Goal: Task Accomplishment & Management: Complete application form

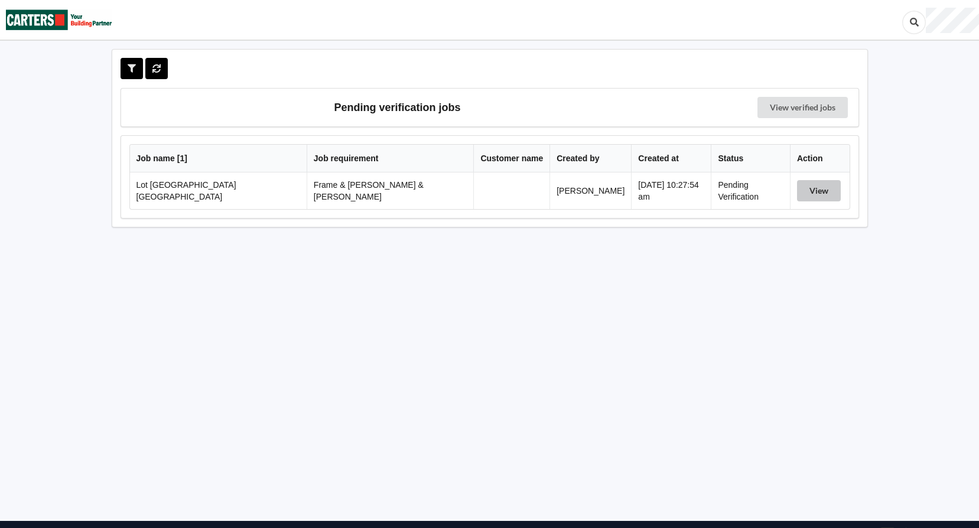
click at [808, 193] on button "View" at bounding box center [819, 190] width 44 height 21
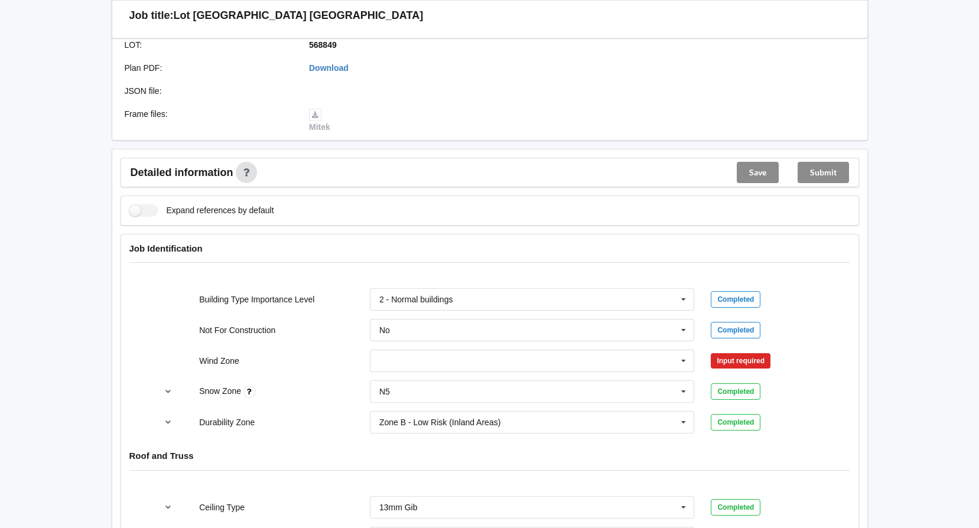
scroll to position [354, 0]
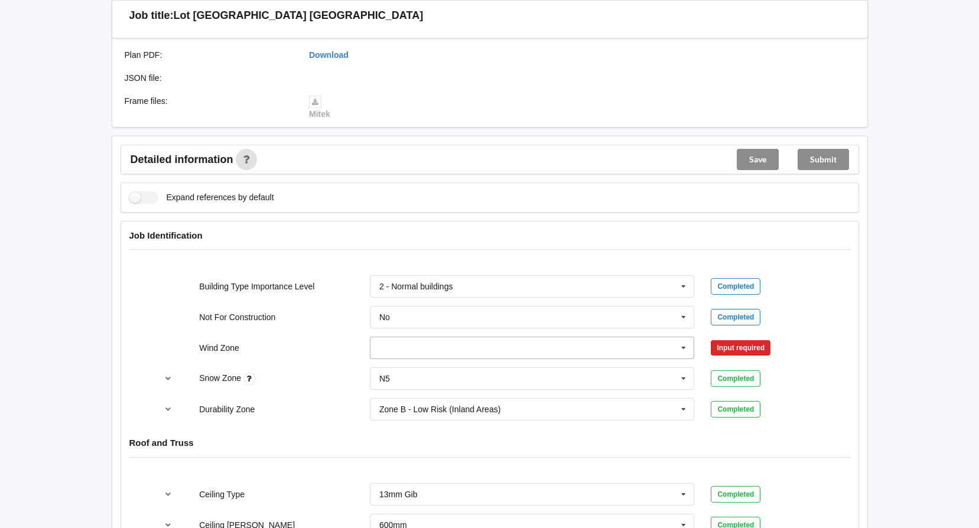
click at [691, 337] on icon at bounding box center [684, 348] width 18 height 22
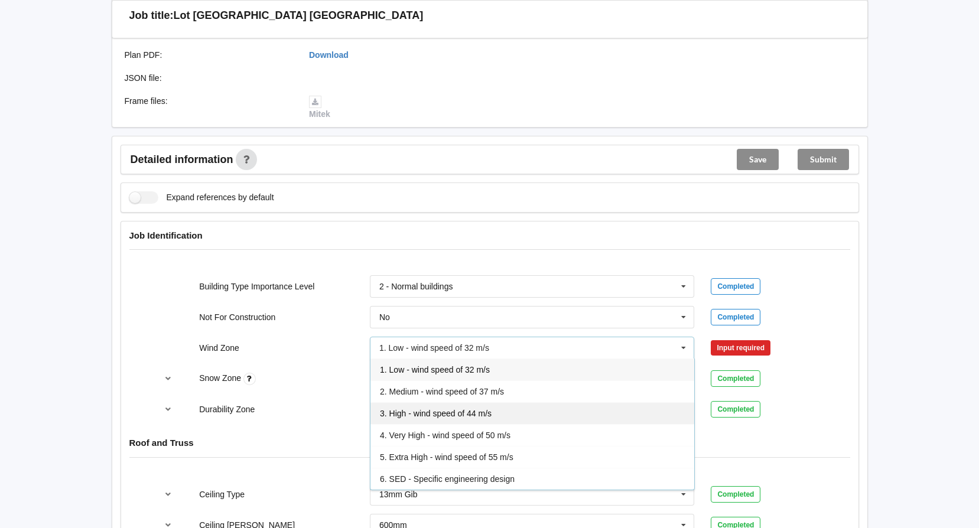
click at [492, 402] on div "3. High - wind speed of 44 m/s" at bounding box center [532, 413] width 324 height 22
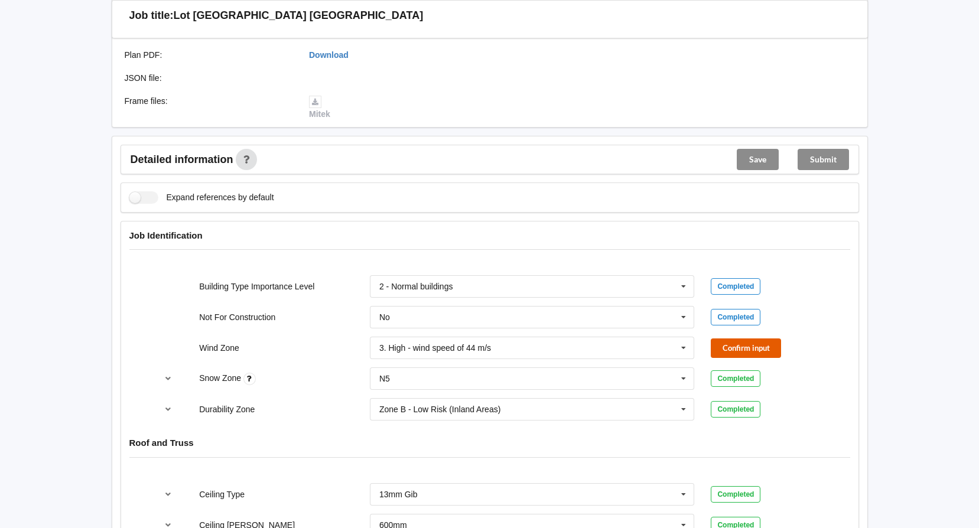
click at [762, 338] on button "Confirm input" at bounding box center [746, 347] width 70 height 19
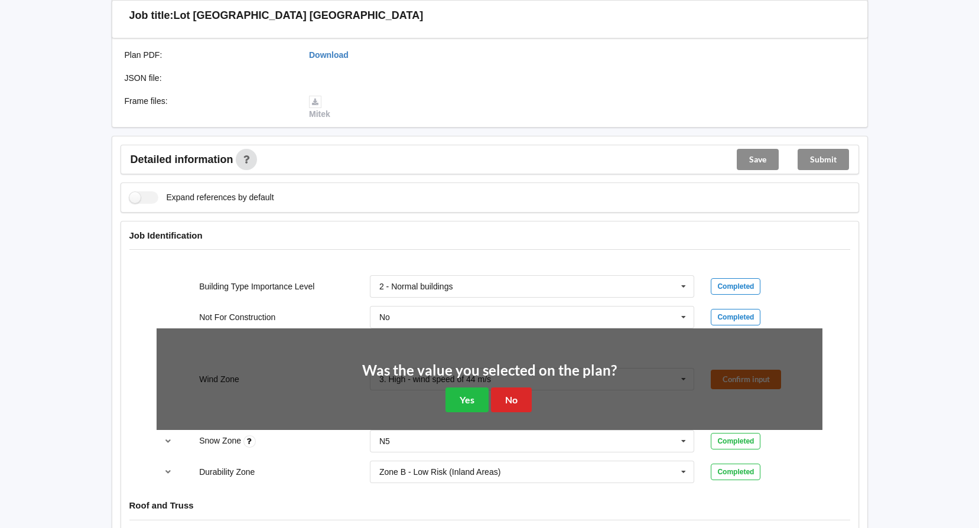
click at [454, 403] on div "Was the value you selected on the plan? Yes No" at bounding box center [490, 387] width 666 height 118
click at [465, 393] on button "Yes" at bounding box center [466, 399] width 43 height 24
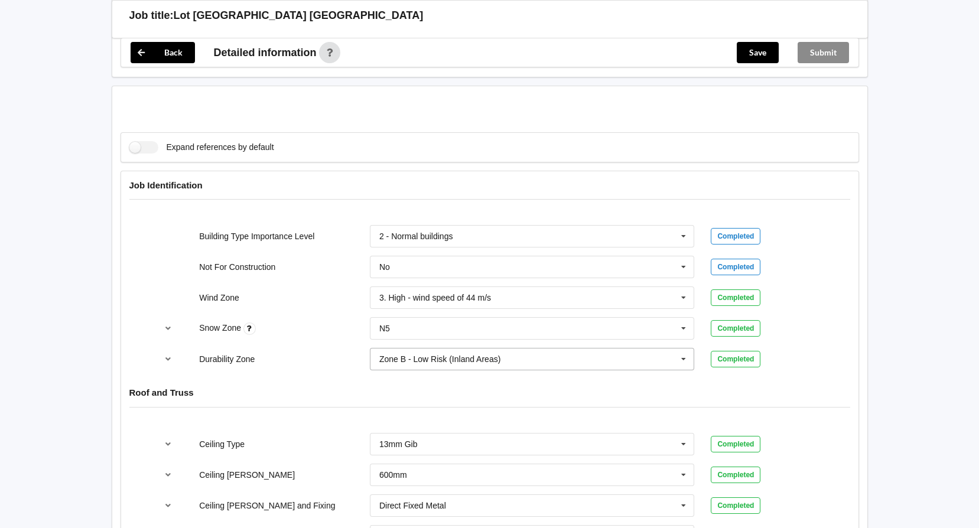
scroll to position [532, 0]
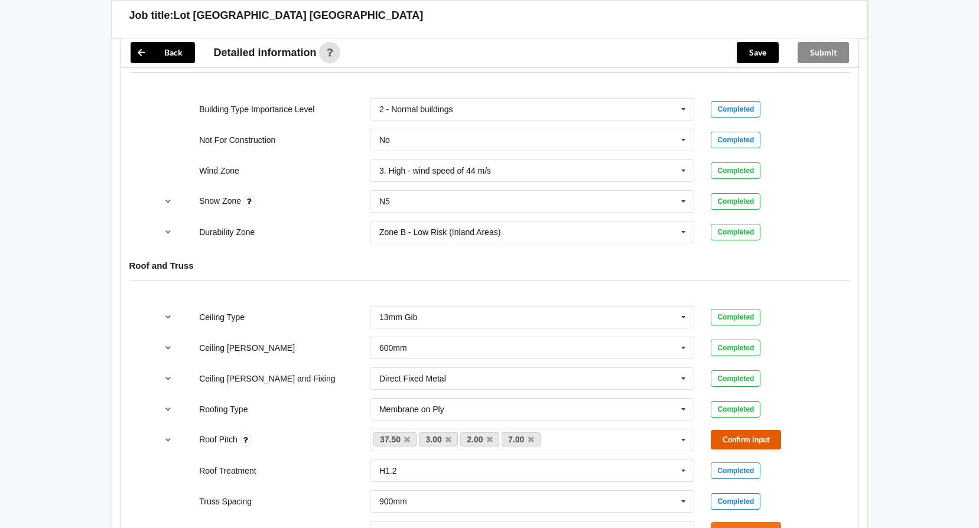
click at [748, 430] on button "Confirm input" at bounding box center [746, 439] width 70 height 19
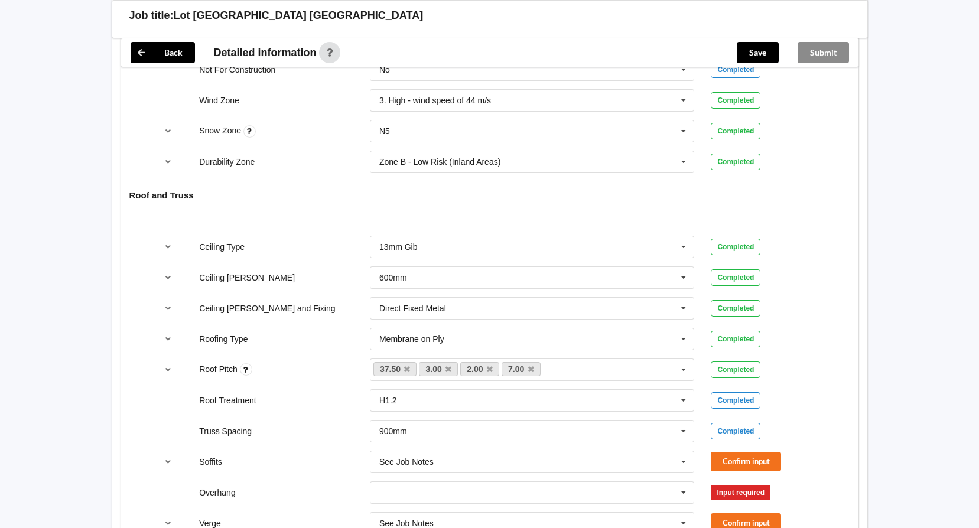
scroll to position [709, 0]
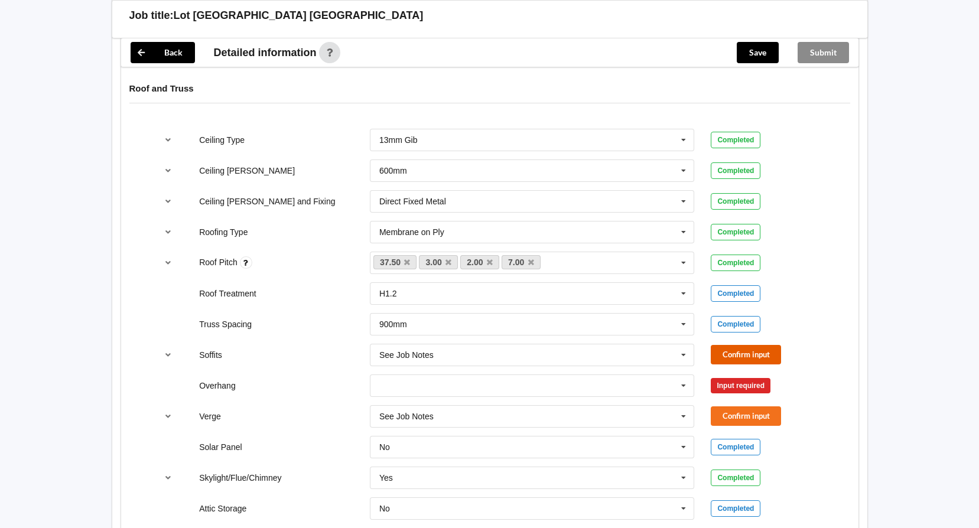
click at [748, 345] on button "Confirm input" at bounding box center [746, 354] width 70 height 19
click at [684, 377] on icon at bounding box center [684, 386] width 18 height 22
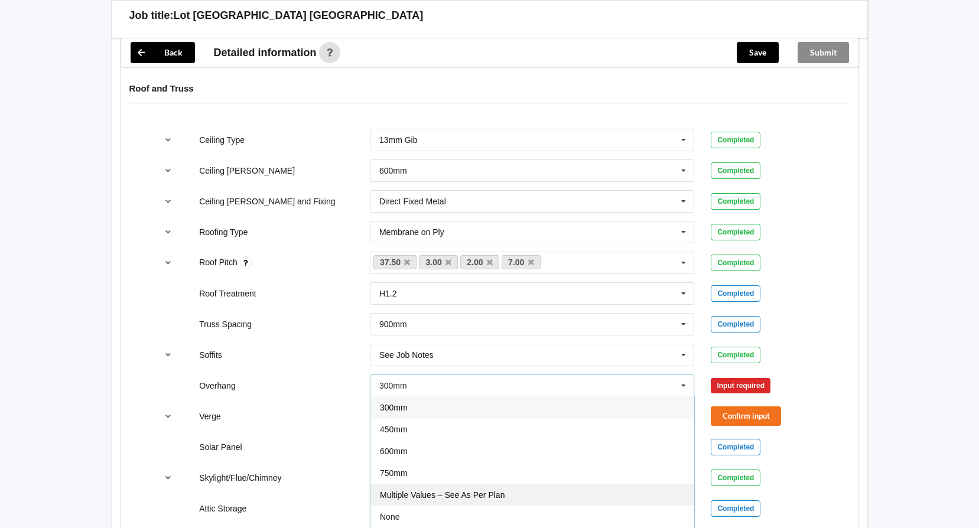
click at [568, 484] on div "Multiple Values – See As Per Plan" at bounding box center [532, 495] width 324 height 22
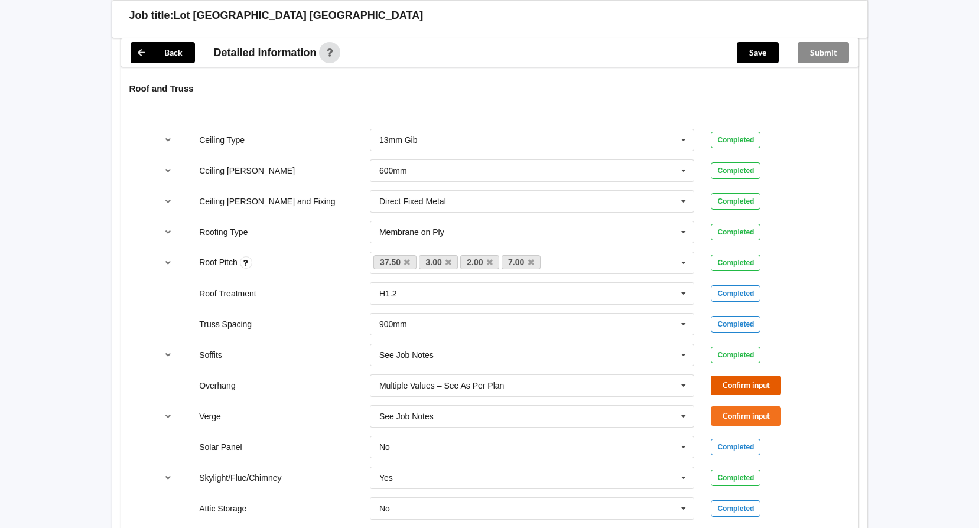
click at [741, 376] on button "Confirm input" at bounding box center [746, 385] width 70 height 19
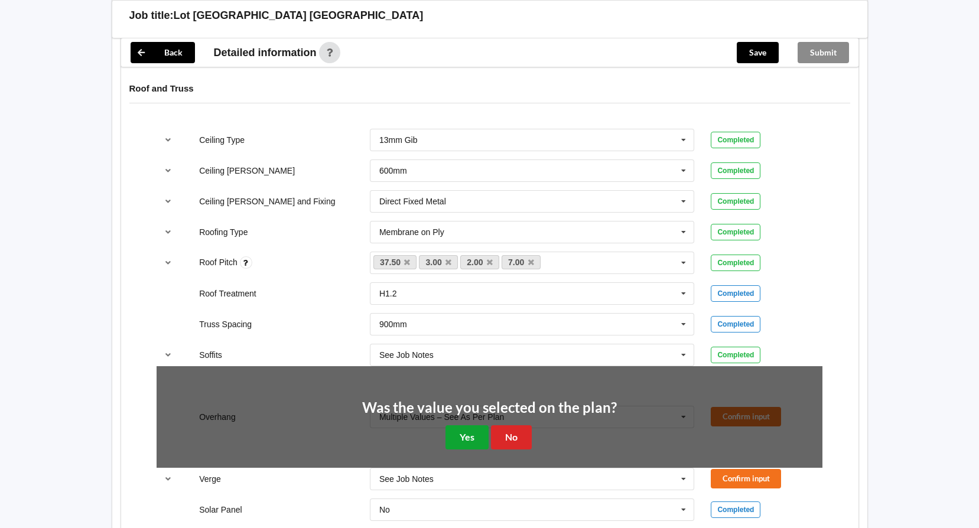
click at [480, 426] on button "Yes" at bounding box center [466, 437] width 43 height 24
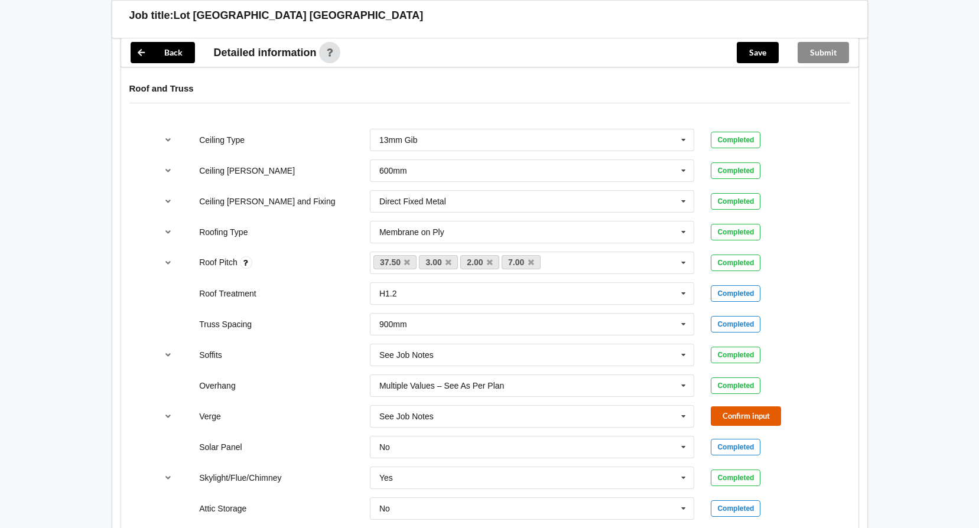
click at [733, 406] on button "Confirm input" at bounding box center [746, 415] width 70 height 19
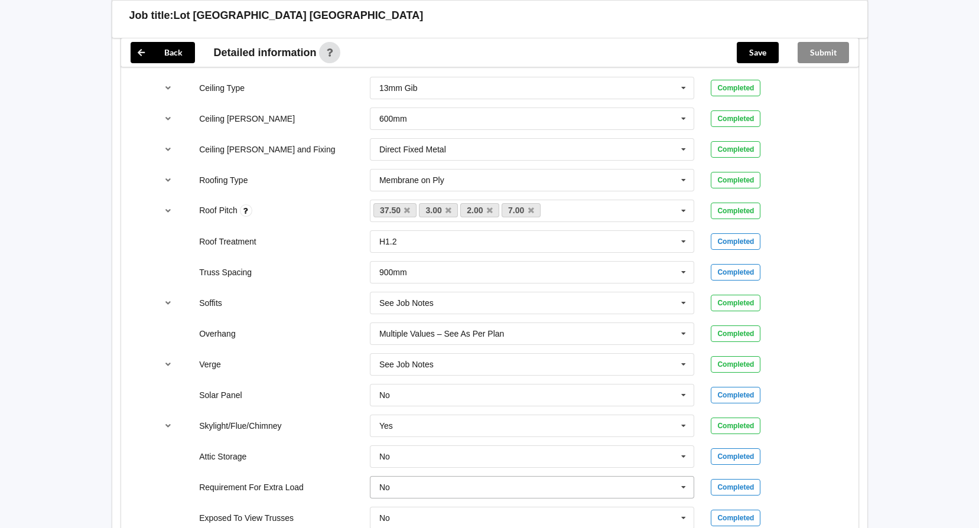
scroll to position [827, 0]
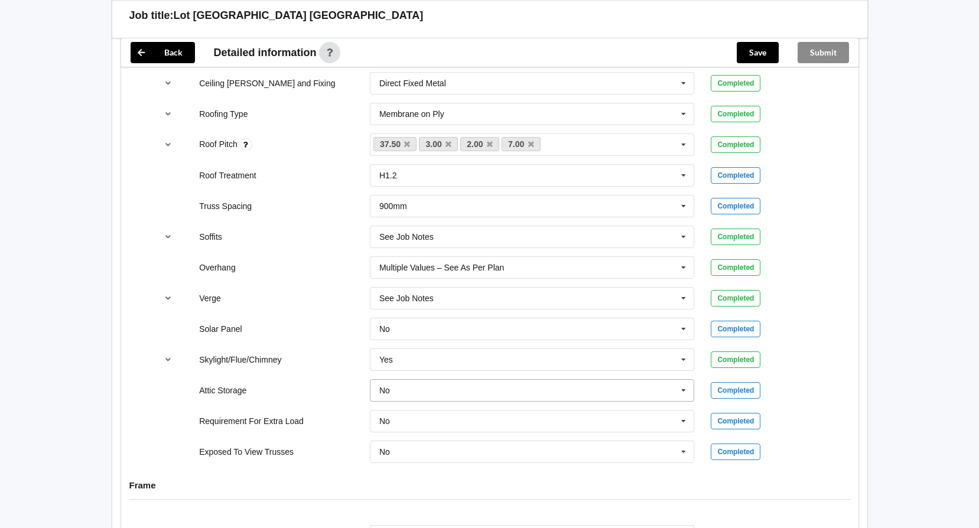
click at [686, 380] on icon at bounding box center [684, 391] width 18 height 22
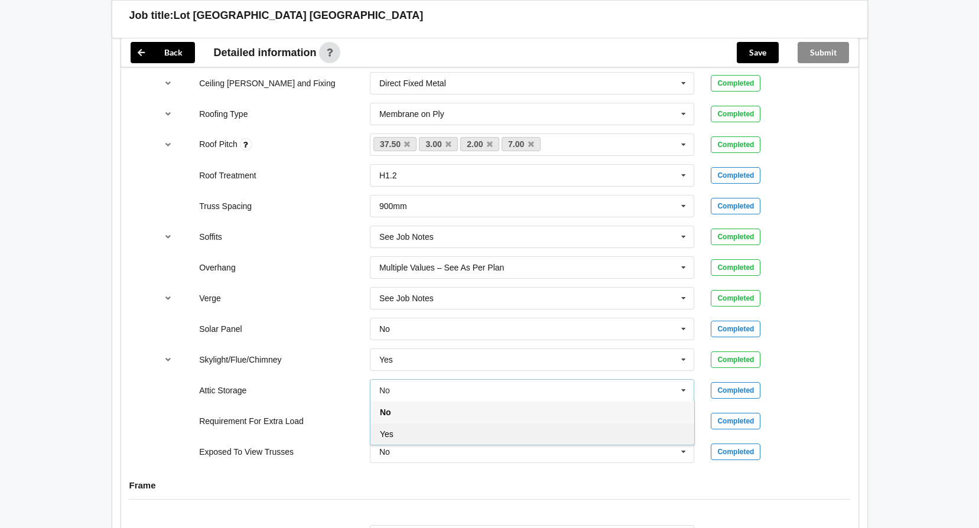
click at [596, 423] on div "Yes" at bounding box center [532, 434] width 324 height 22
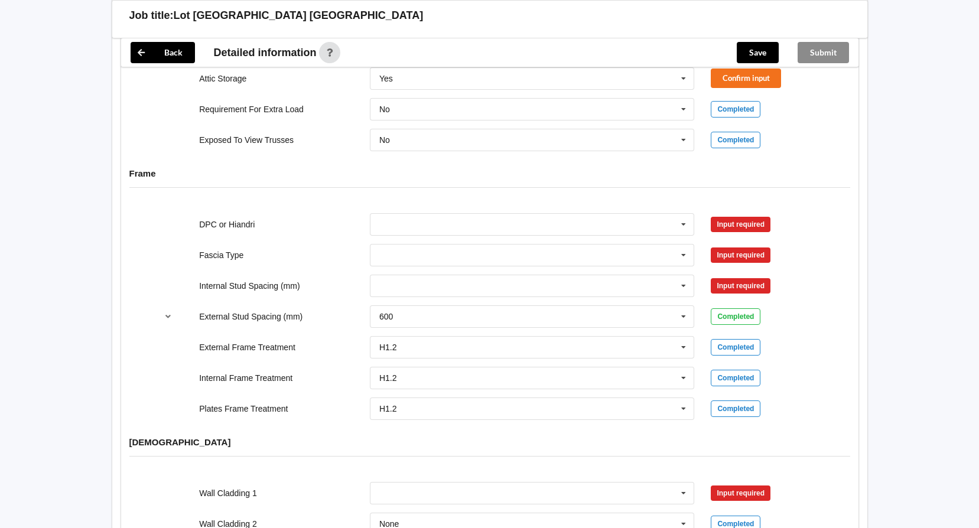
scroll to position [1418, 0]
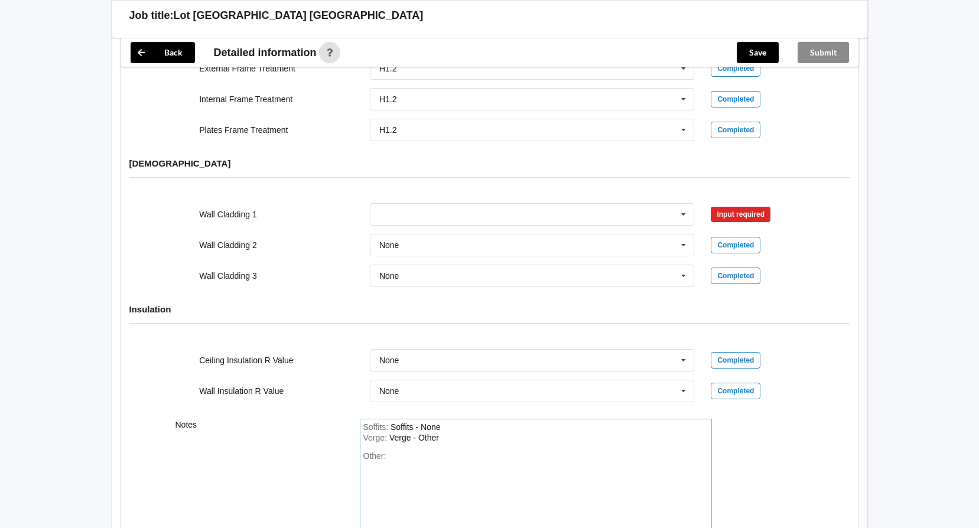
click at [409, 451] on div "Other:" at bounding box center [535, 492] width 345 height 83
click at [689, 206] on icon at bounding box center [684, 215] width 18 height 22
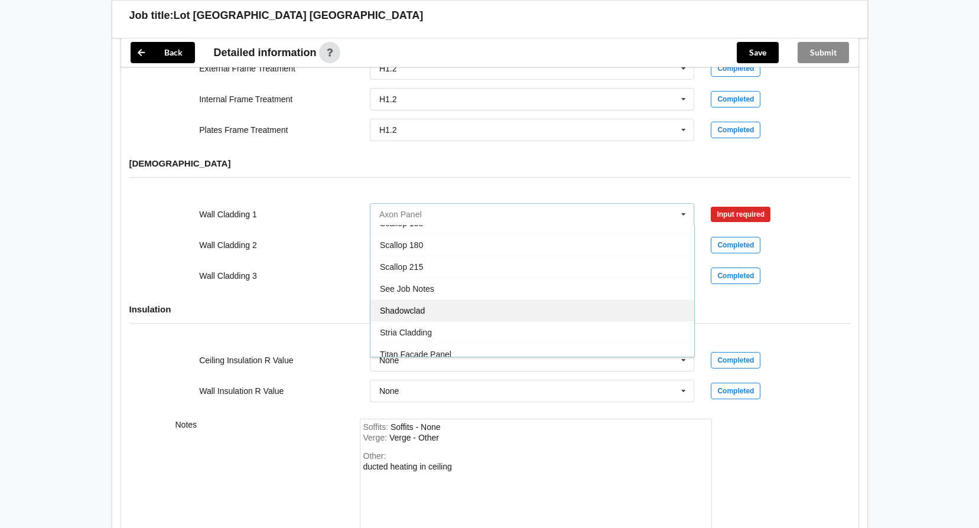
scroll to position [650, 0]
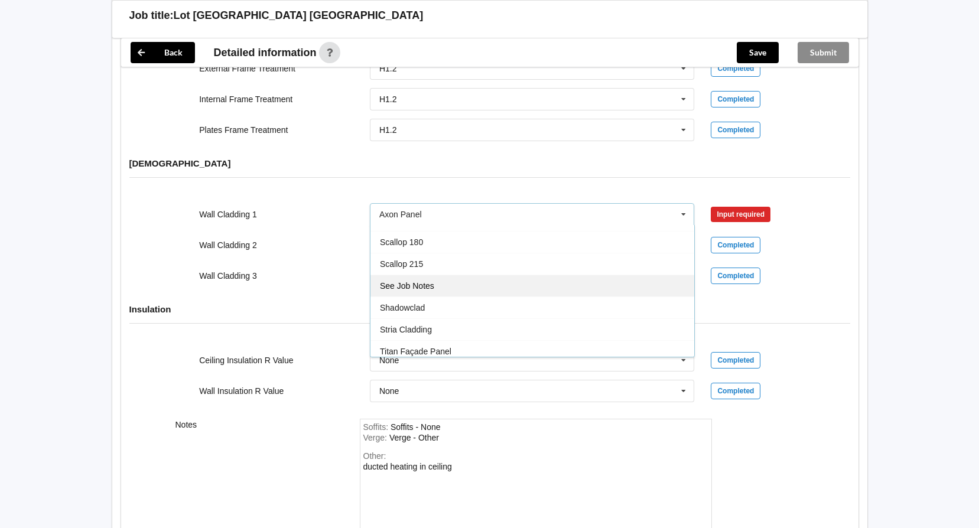
click at [562, 275] on div "See Job Notes" at bounding box center [532, 286] width 324 height 22
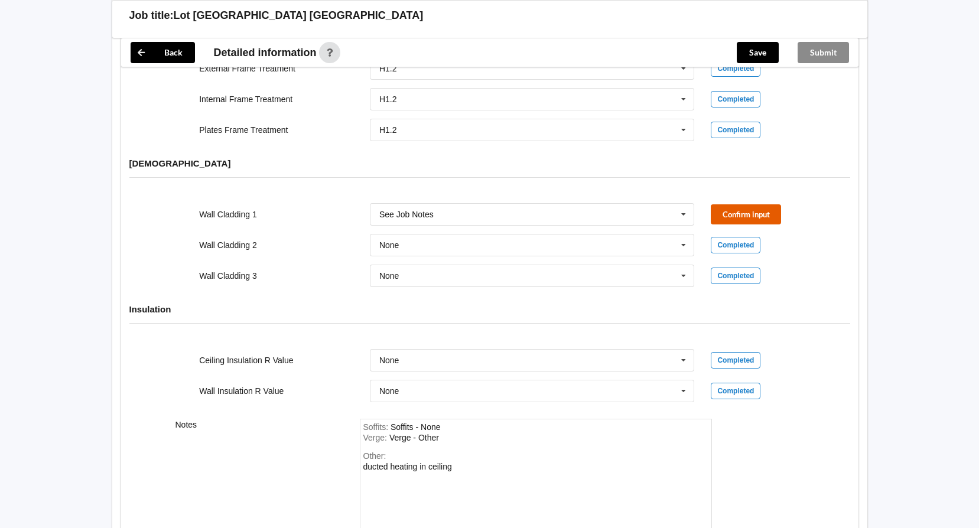
click at [758, 204] on button "Confirm input" at bounding box center [746, 213] width 70 height 19
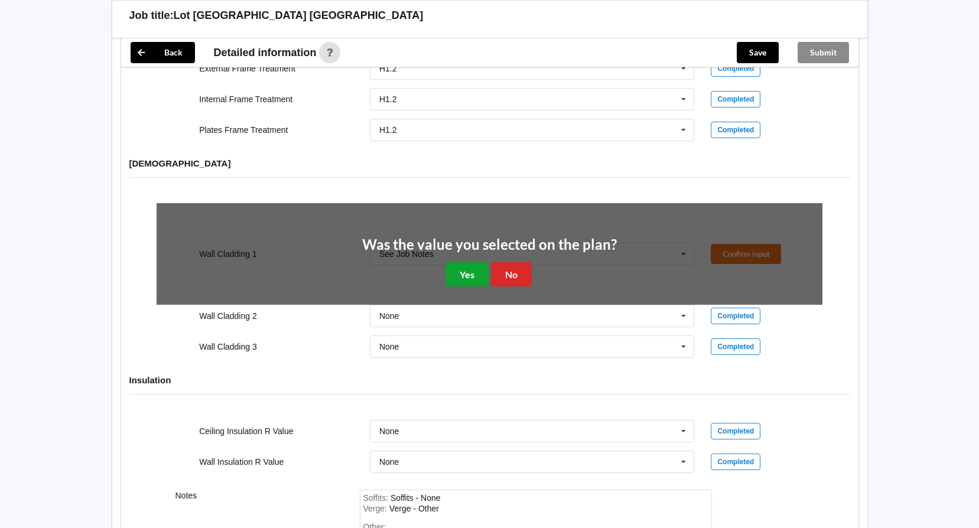
click at [471, 269] on button "Yes" at bounding box center [466, 274] width 43 height 24
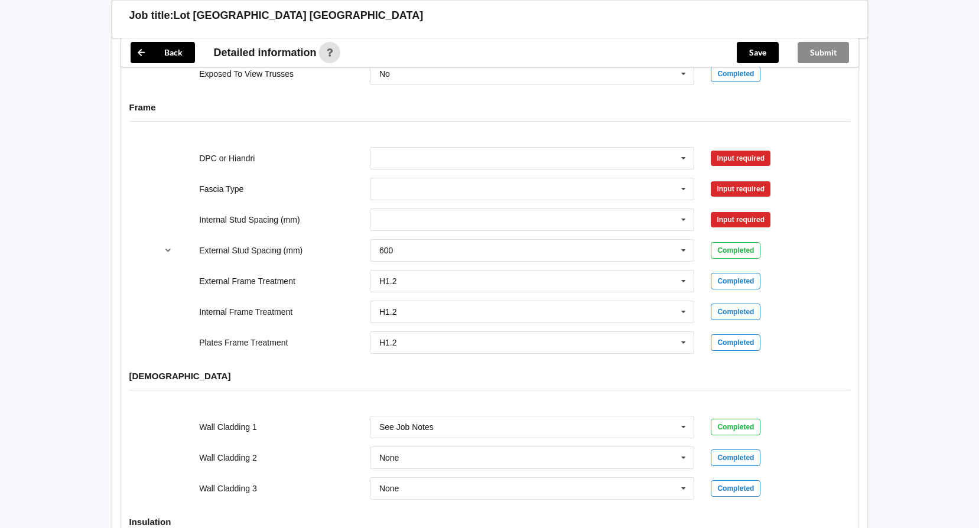
scroll to position [1087, 0]
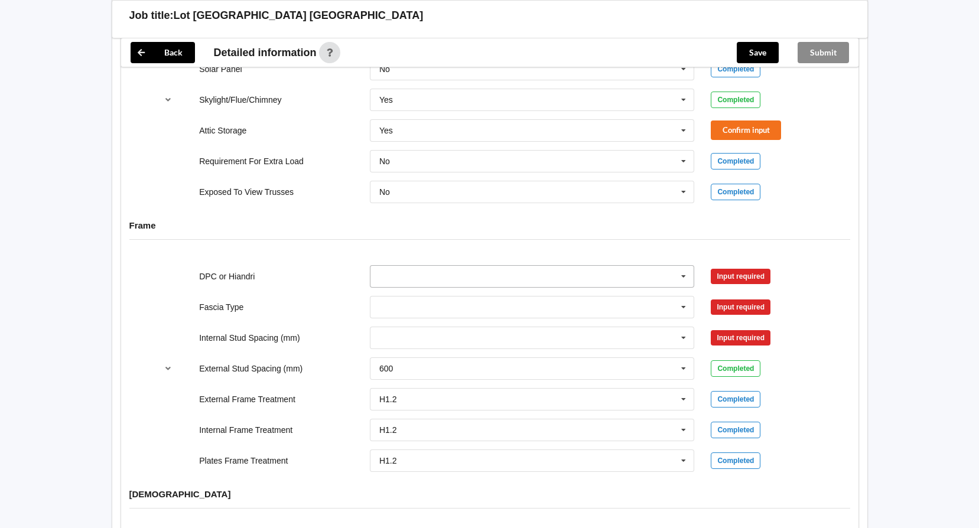
click at [683, 266] on icon at bounding box center [684, 277] width 18 height 22
click at [591, 293] on div "DPC Fitted" at bounding box center [532, 298] width 324 height 22
click at [685, 266] on icon at bounding box center [684, 277] width 18 height 22
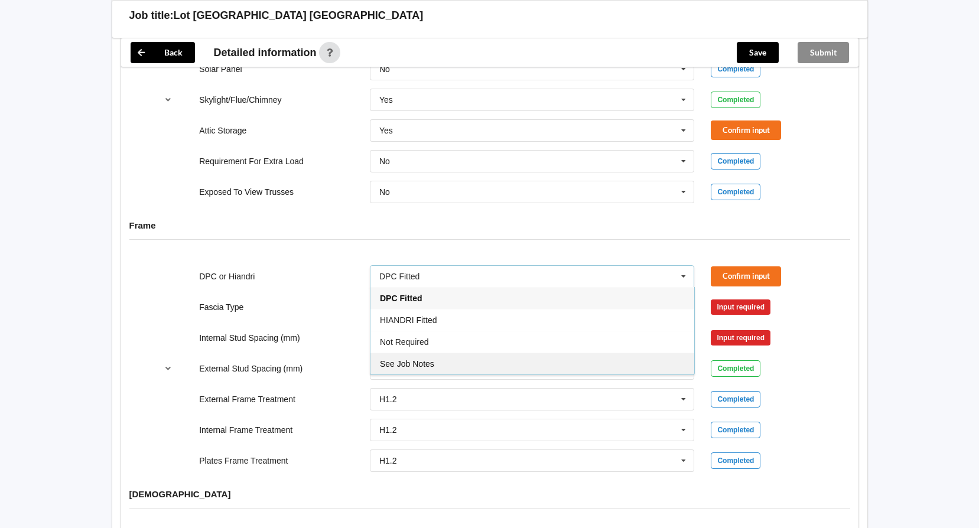
click at [572, 353] on div "See Job Notes" at bounding box center [532, 364] width 324 height 22
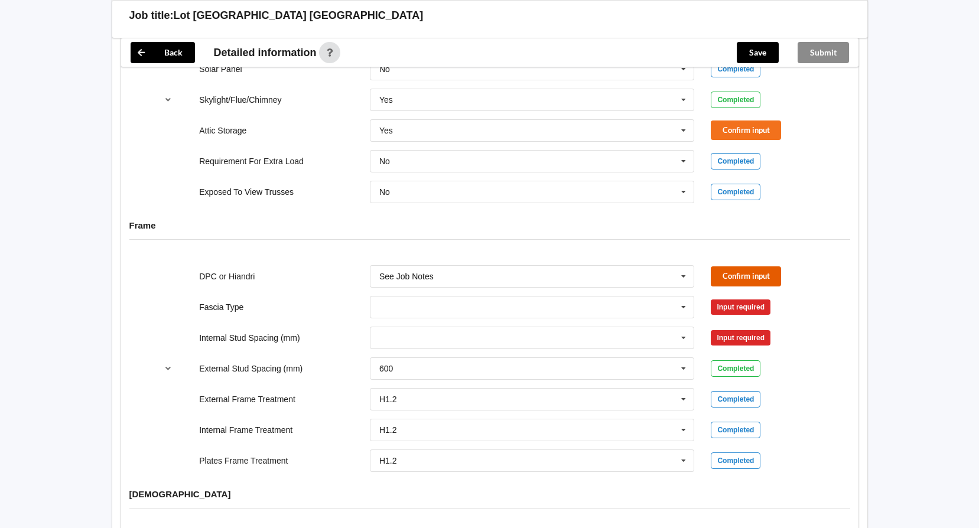
click at [745, 266] on button "Confirm input" at bounding box center [746, 275] width 70 height 19
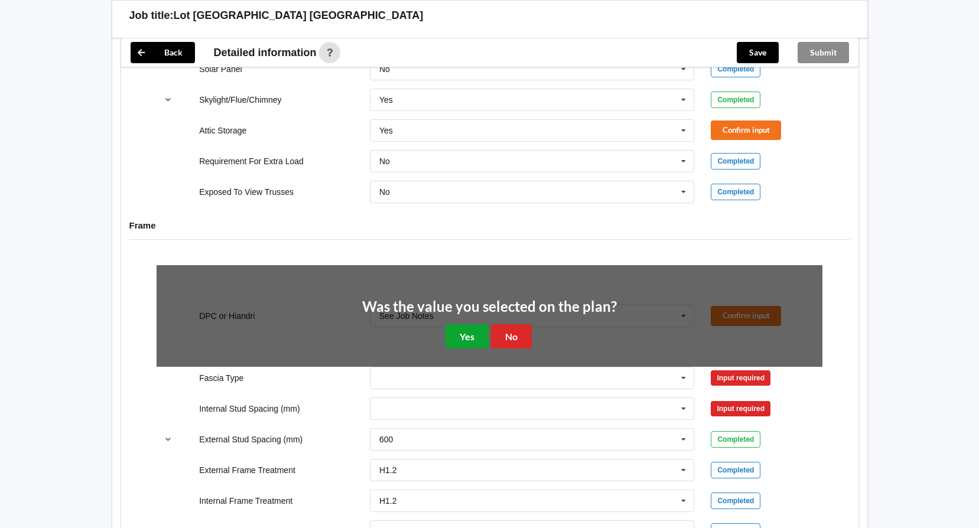
click at [464, 324] on button "Yes" at bounding box center [466, 336] width 43 height 24
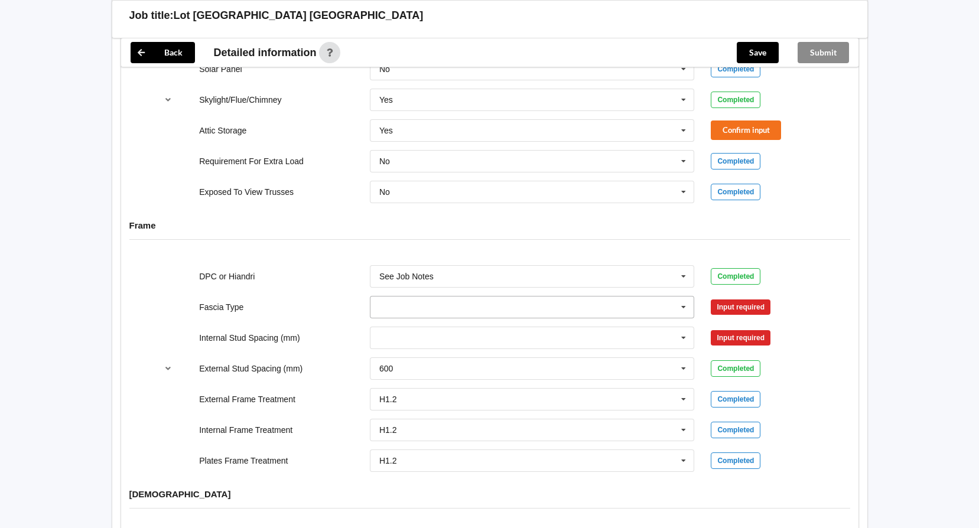
click at [675, 297] on icon at bounding box center [684, 308] width 18 height 22
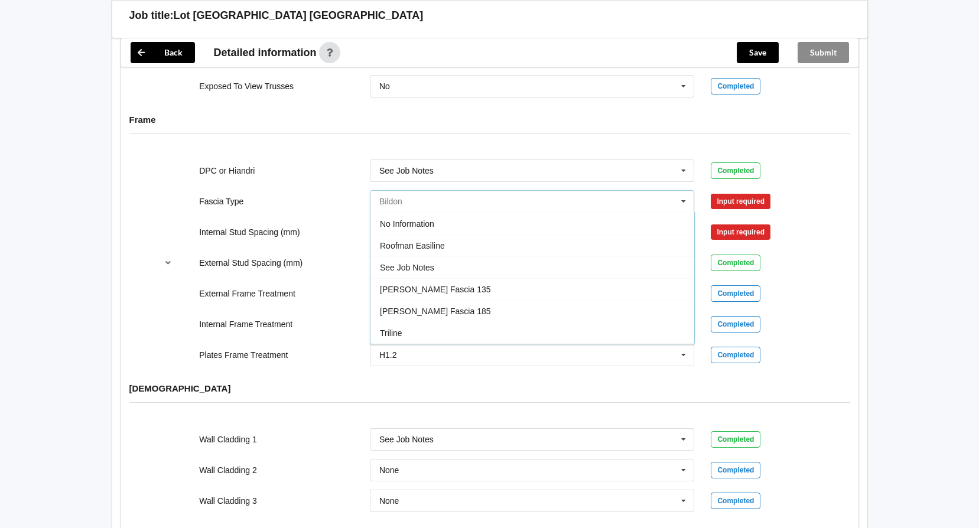
scroll to position [1323, 0]
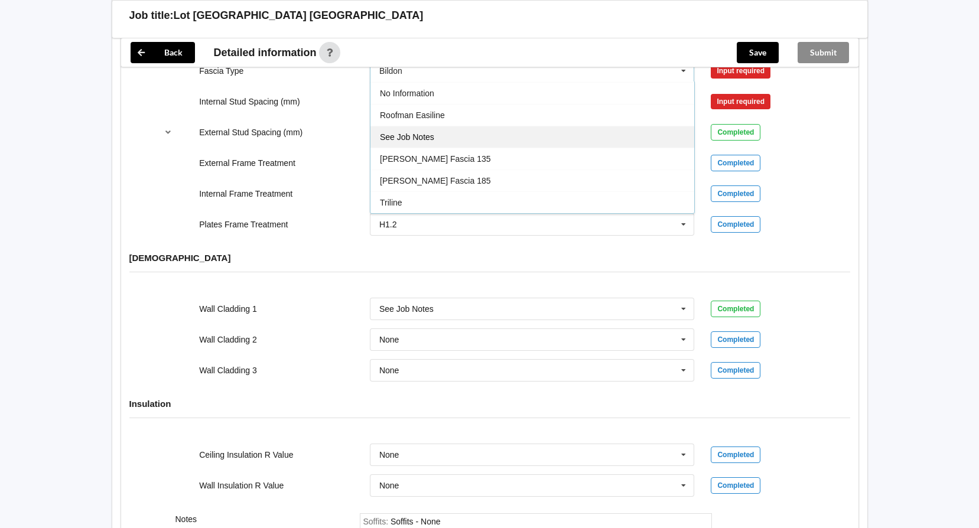
click at [499, 126] on div "See Job Notes" at bounding box center [532, 137] width 324 height 22
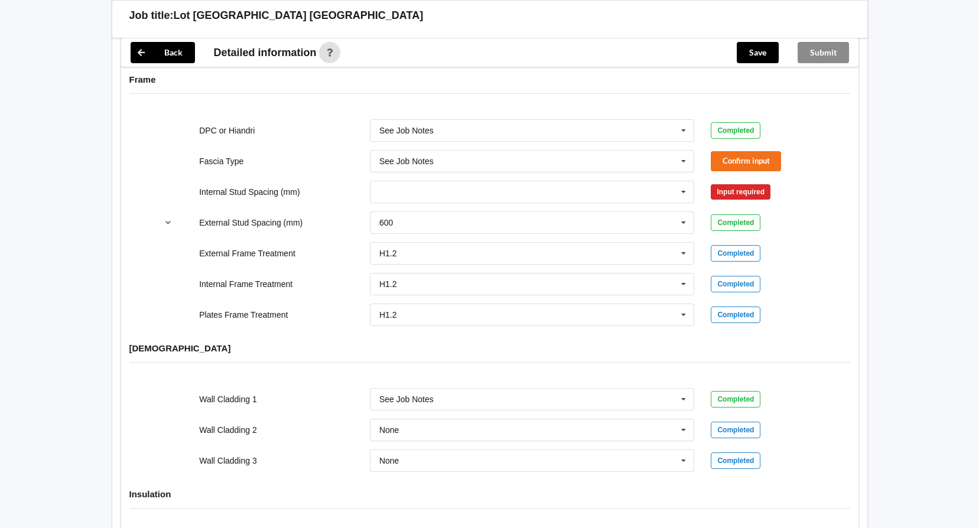
scroll to position [1146, 0]
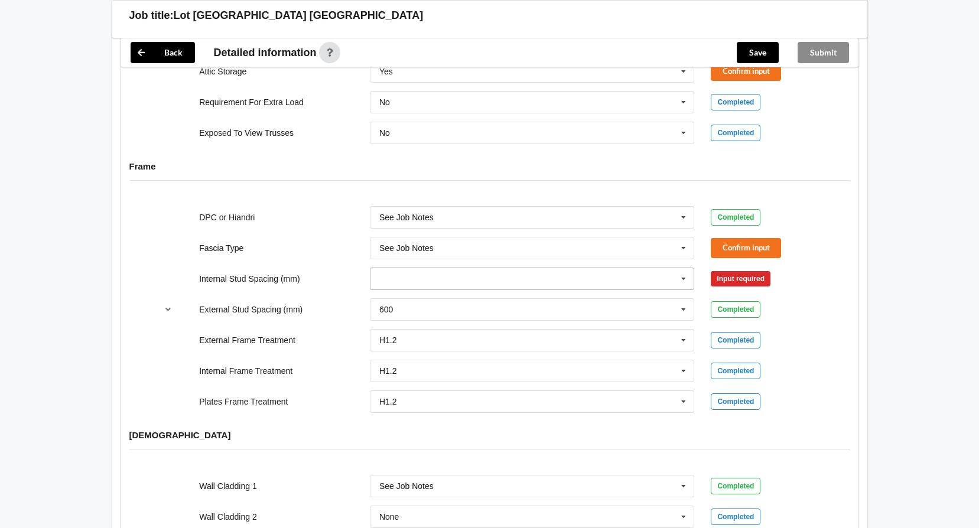
click at [688, 268] on icon at bounding box center [684, 279] width 18 height 22
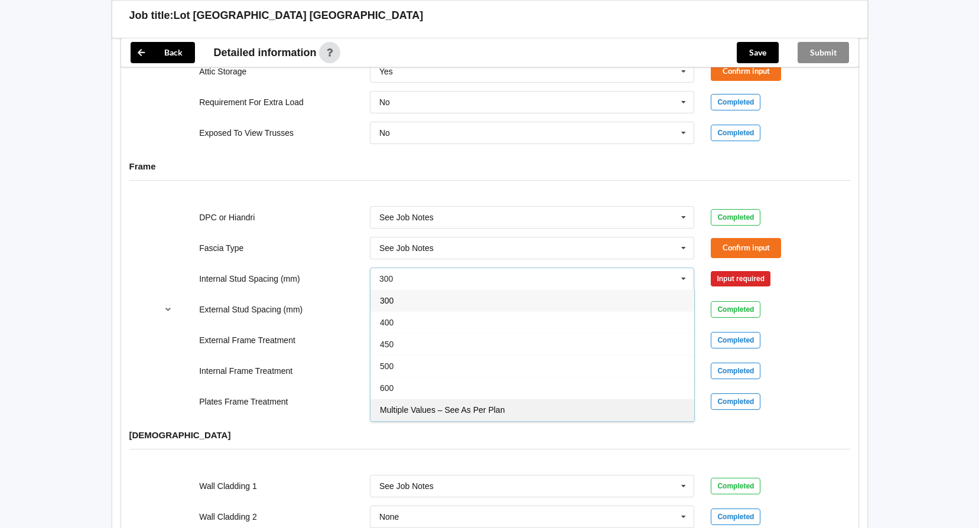
click at [519, 399] on div "Multiple Values – See As Per Plan" at bounding box center [532, 410] width 324 height 22
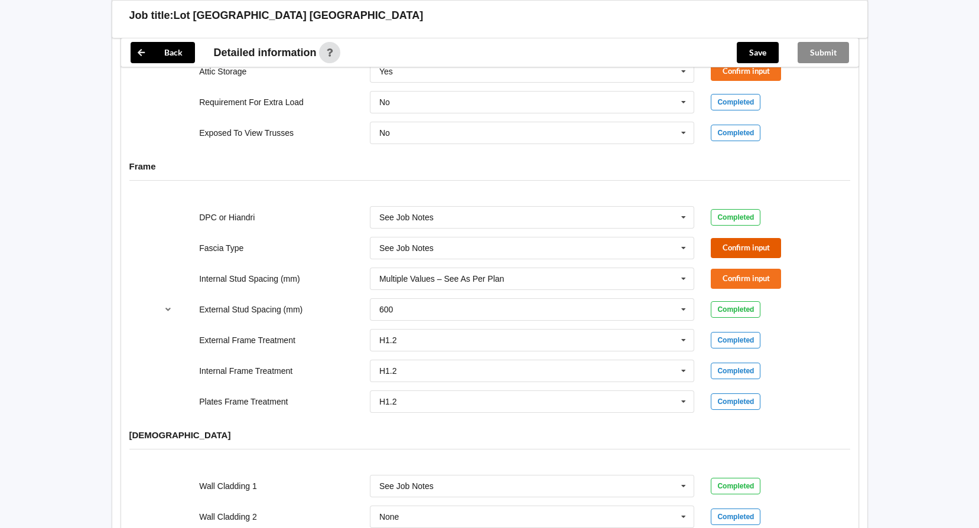
click at [763, 238] on button "Confirm input" at bounding box center [746, 247] width 70 height 19
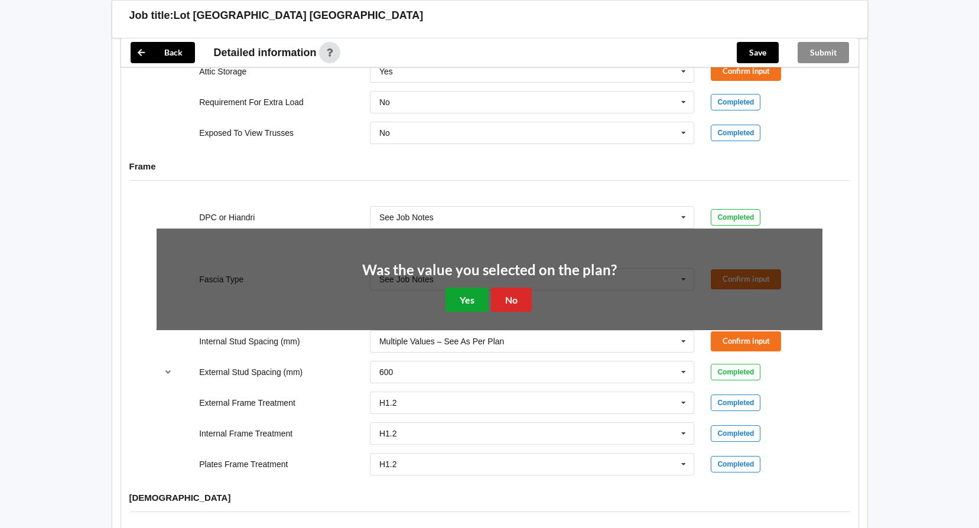
click at [461, 288] on button "Yes" at bounding box center [466, 300] width 43 height 24
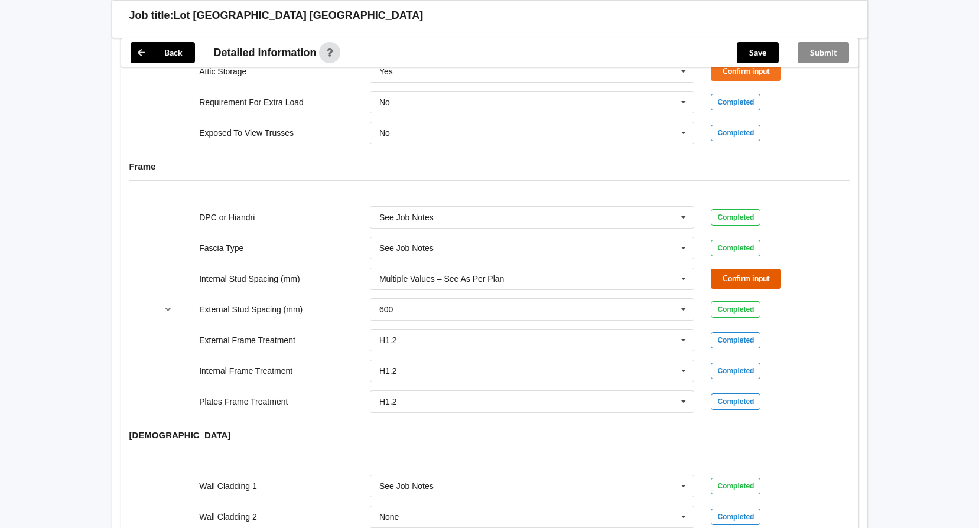
click at [741, 269] on button "Confirm input" at bounding box center [746, 278] width 70 height 19
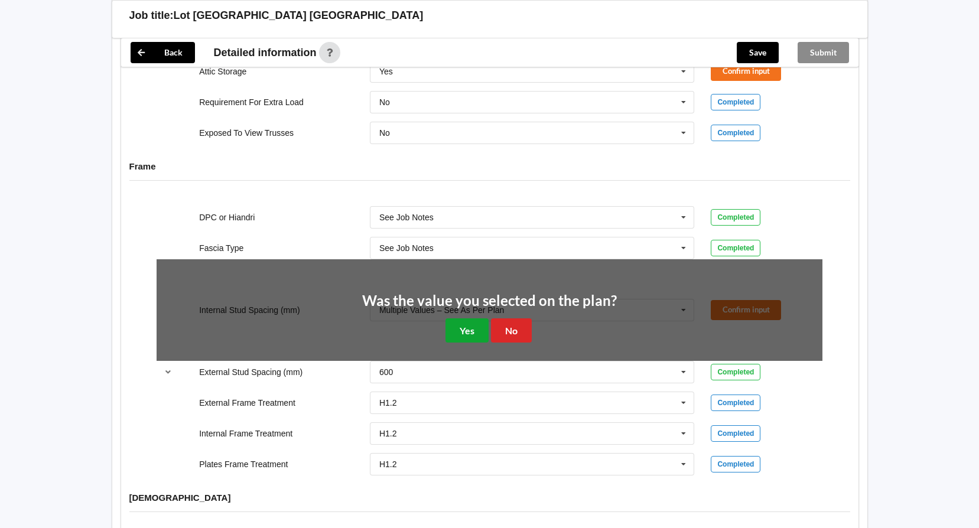
click at [464, 318] on button "Yes" at bounding box center [466, 330] width 43 height 24
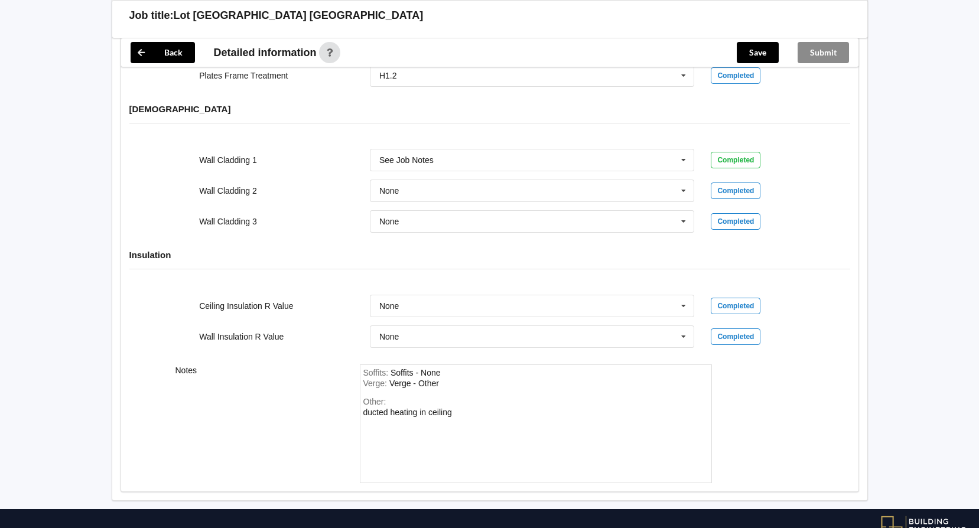
scroll to position [1500, 0]
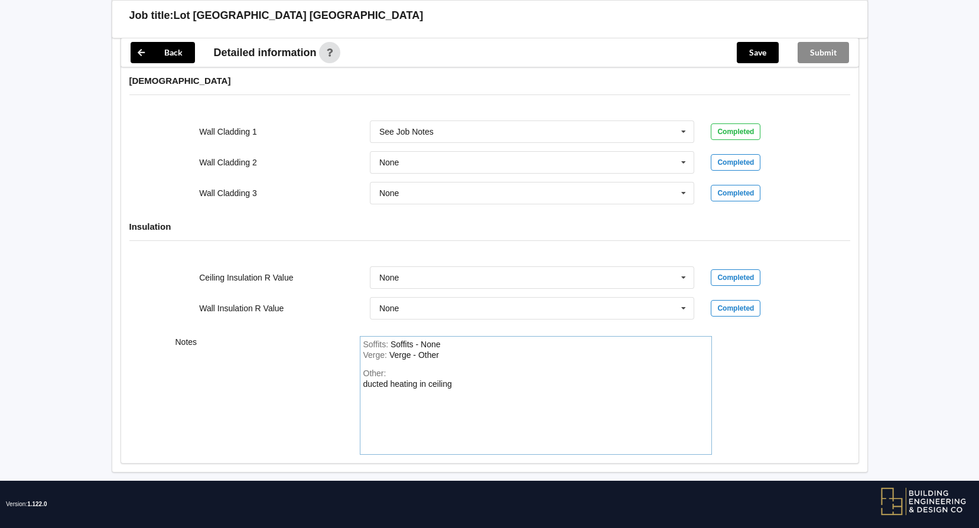
click at [467, 371] on div "Other: ducted heating in ceiling" at bounding box center [535, 410] width 345 height 83
click at [476, 371] on div "Other: ducted heating in ceiling" at bounding box center [535, 410] width 345 height 83
click at [454, 372] on div "Other: ducted heating in ceiling" at bounding box center [535, 410] width 345 height 83
click at [451, 379] on div "ducted heating in ceiling" at bounding box center [407, 383] width 89 height 9
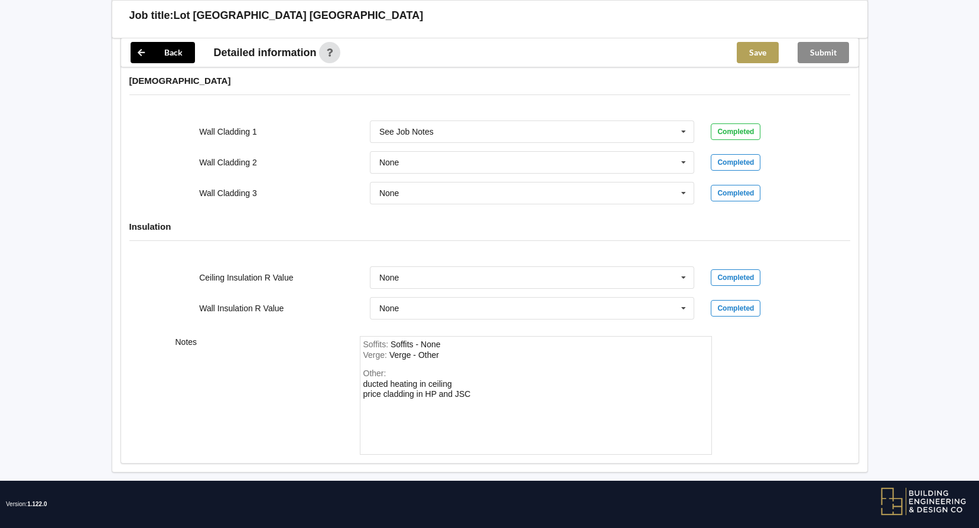
click at [764, 53] on button "Save" at bounding box center [758, 52] width 42 height 21
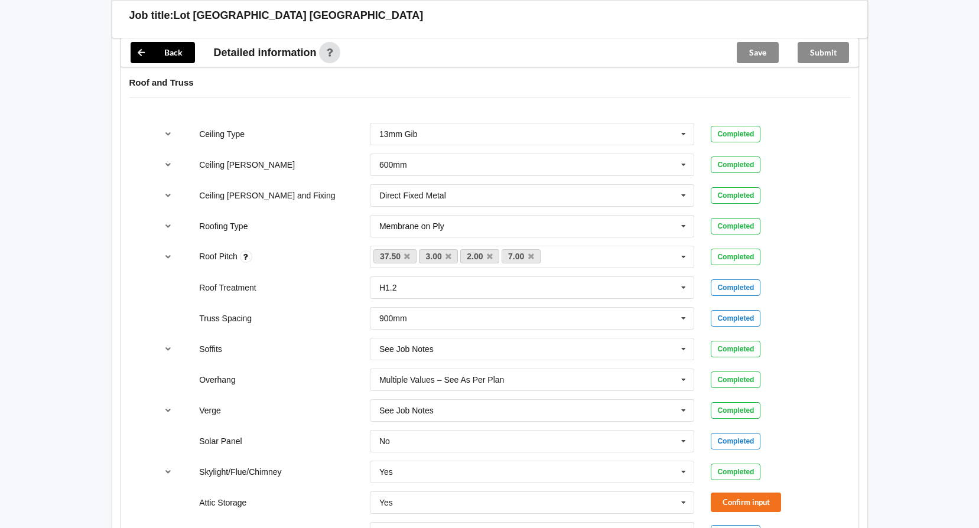
scroll to position [792, 0]
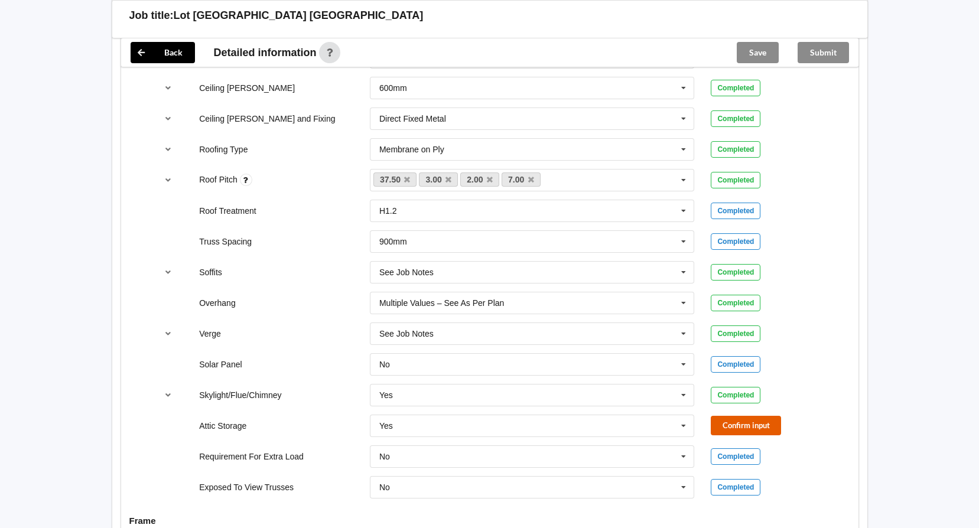
click at [745, 416] on button "Confirm input" at bounding box center [746, 425] width 70 height 19
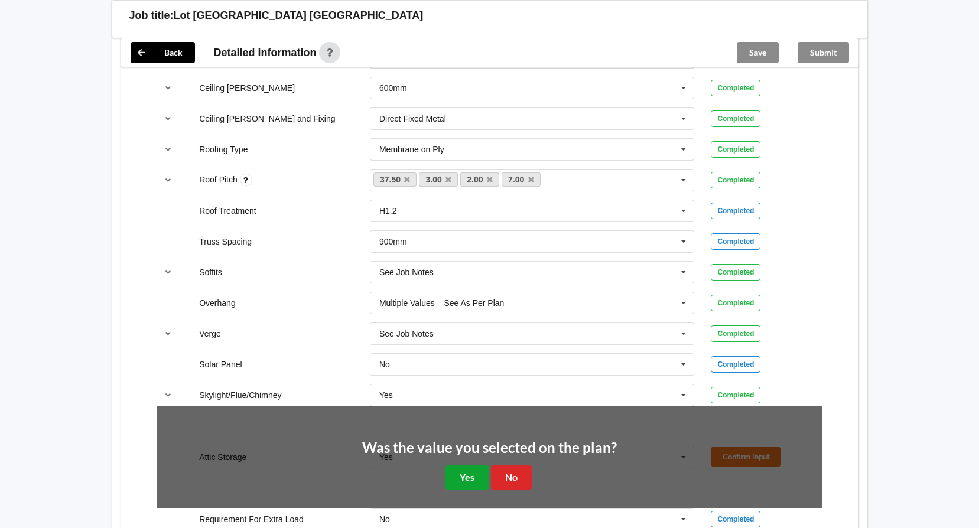
click at [473, 465] on button "Yes" at bounding box center [466, 477] width 43 height 24
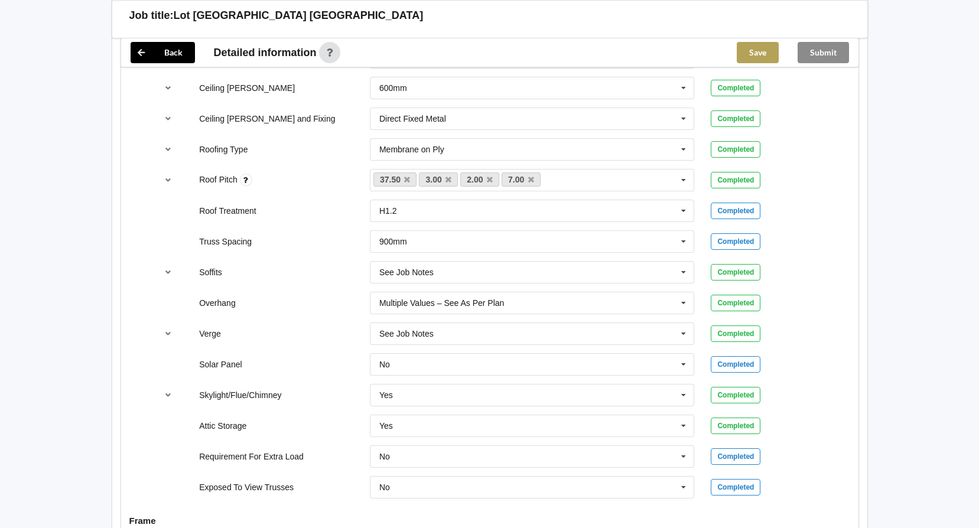
click at [771, 53] on button "Save" at bounding box center [758, 52] width 42 height 21
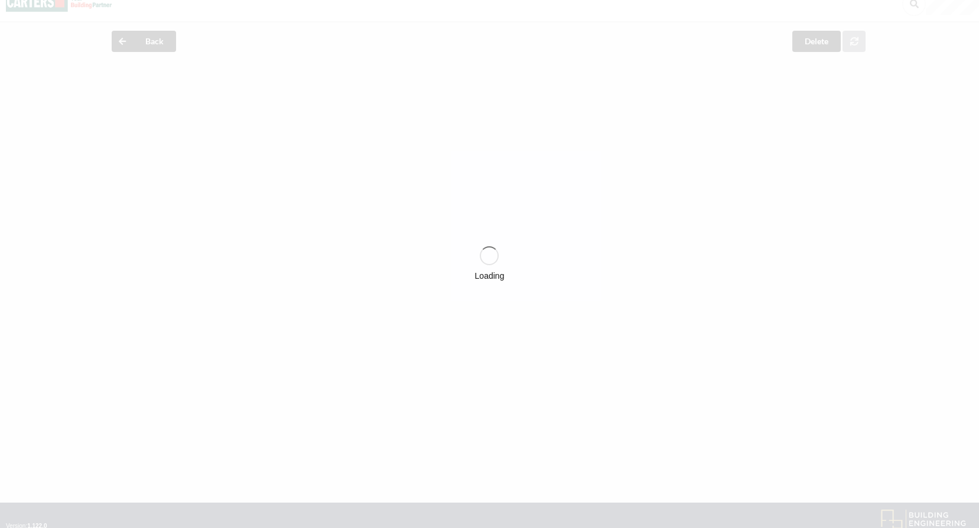
scroll to position [0, 0]
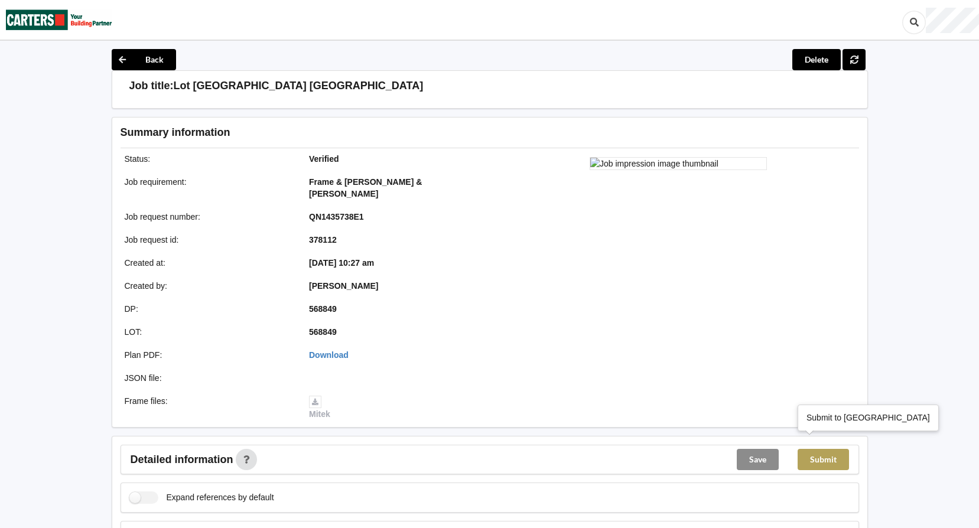
click at [824, 455] on button "Submit" at bounding box center [822, 459] width 51 height 21
